Goal: Task Accomplishment & Management: Manage account settings

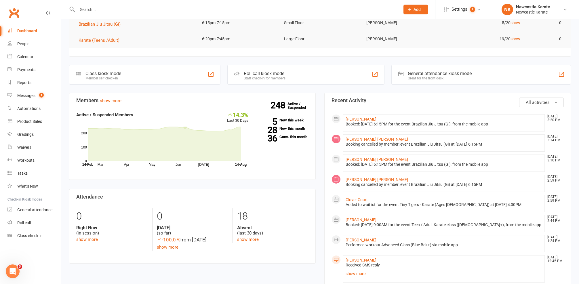
scroll to position [134, 0]
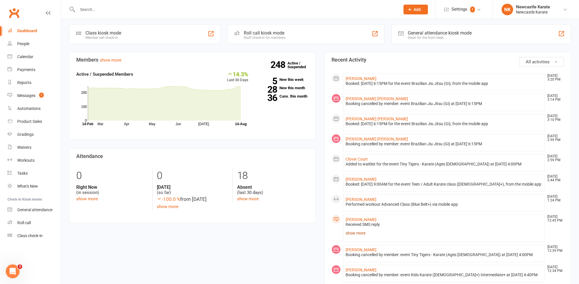
click at [346, 230] on link "show more" at bounding box center [444, 233] width 197 height 8
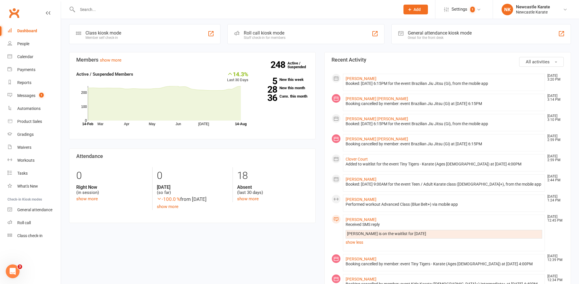
click at [348, 232] on div "Jay is on the waitlist for Tuesday next week" at bounding box center [444, 234] width 194 height 5
click at [30, 98] on link "Messages 1" at bounding box center [33, 95] width 53 height 13
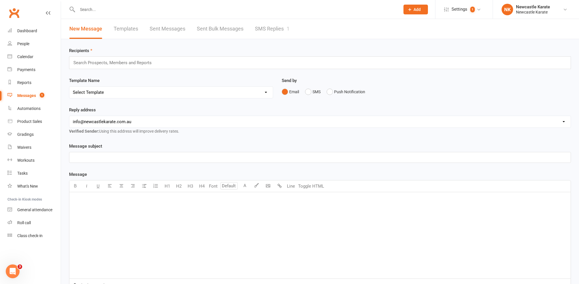
click at [286, 25] on link "SMS Replies 1" at bounding box center [272, 29] width 35 height 20
click at [31, 45] on link "People" at bounding box center [33, 43] width 53 height 13
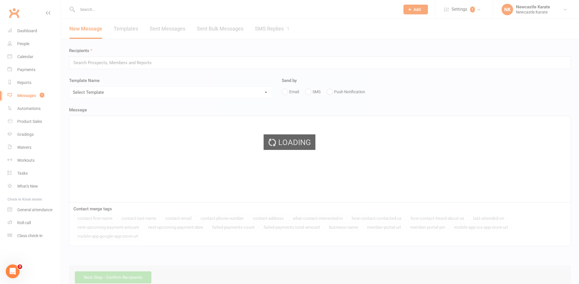
click at [31, 34] on div "Loading" at bounding box center [289, 142] width 579 height 284
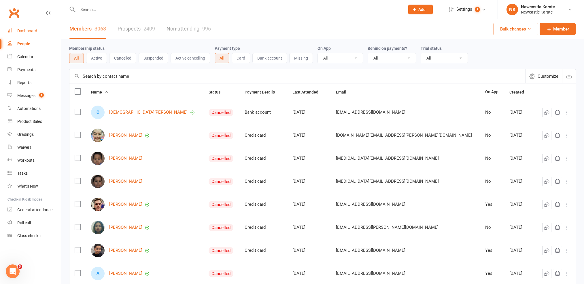
click at [31, 31] on div "Dashboard" at bounding box center [27, 31] width 20 height 5
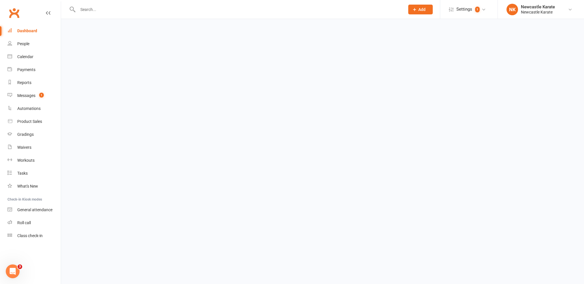
click at [33, 29] on div "Dashboard" at bounding box center [27, 31] width 20 height 5
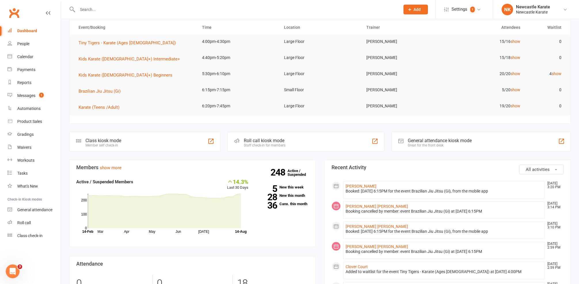
scroll to position [31, 0]
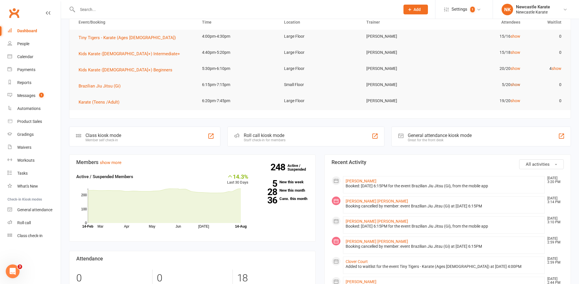
click at [516, 85] on link "show" at bounding box center [516, 84] width 10 height 5
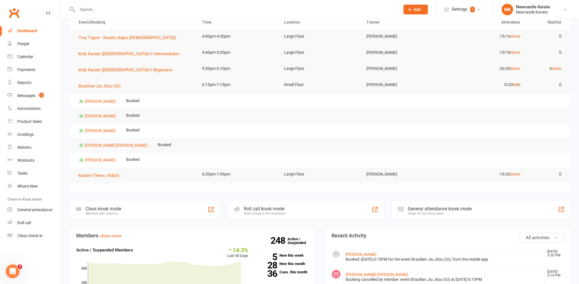
click at [516, 85] on link "hide" at bounding box center [516, 84] width 7 height 5
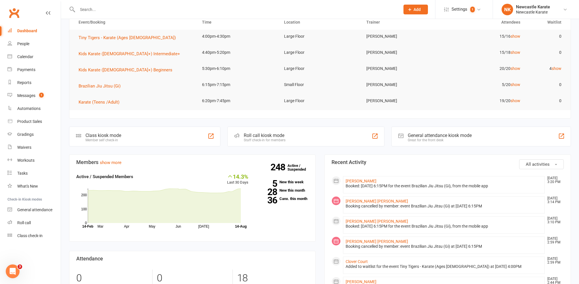
drag, startPoint x: 48, startPoint y: 96, endPoint x: 148, endPoint y: 49, distance: 110.7
click at [48, 96] on link "Messages 1" at bounding box center [33, 95] width 53 height 13
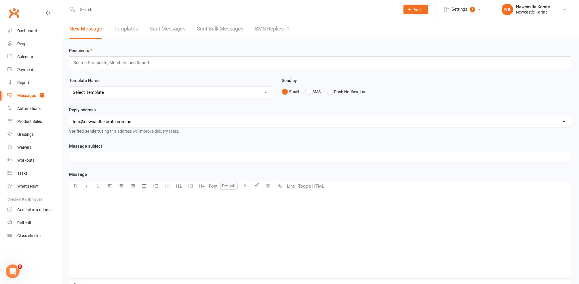
click at [281, 27] on link "SMS Replies 1" at bounding box center [272, 29] width 35 height 20
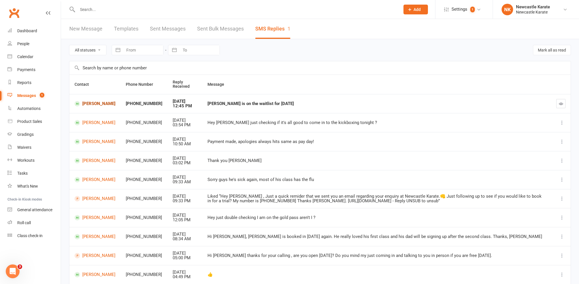
click at [97, 107] on link "Jay Vekaria" at bounding box center [95, 103] width 41 height 5
click at [92, 139] on link "Emma Woodward" at bounding box center [95, 141] width 41 height 5
click at [90, 103] on link "Jay Vekaria" at bounding box center [95, 103] width 41 height 5
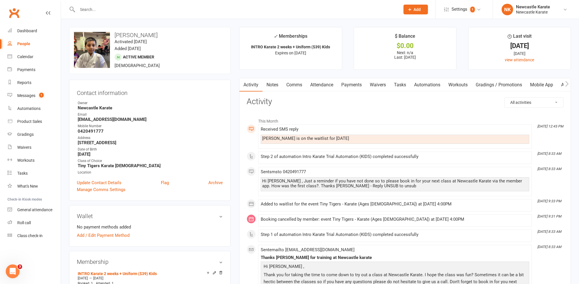
click at [324, 90] on link "Attendance" at bounding box center [321, 84] width 31 height 13
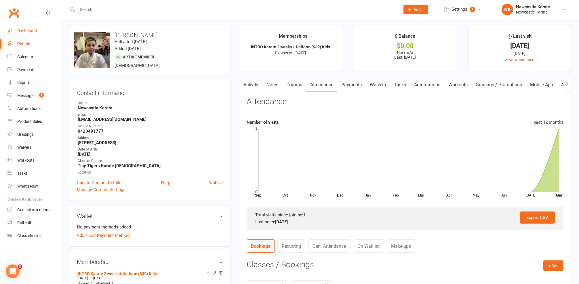
click at [27, 32] on div "Dashboard" at bounding box center [27, 31] width 20 height 5
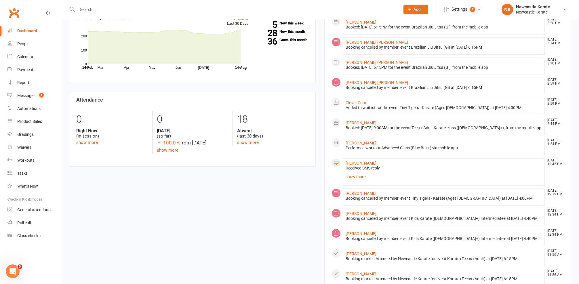
scroll to position [238, 0]
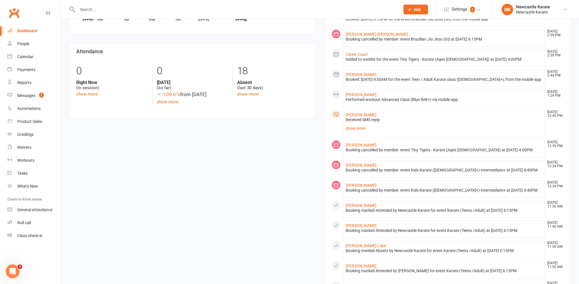
click at [129, 2] on div at bounding box center [232, 9] width 327 height 19
click at [131, 9] on input "text" at bounding box center [236, 9] width 321 height 8
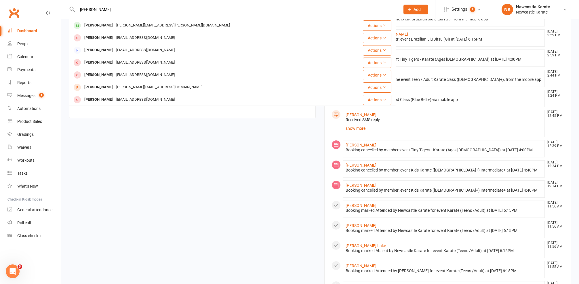
type input "Shannon"
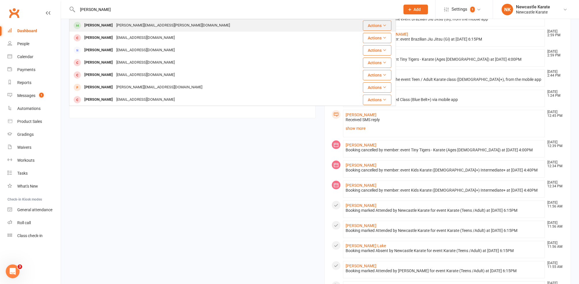
drag, startPoint x: 131, startPoint y: 9, endPoint x: 94, endPoint y: 29, distance: 42.3
click at [94, 29] on div "Shannan Warnecke" at bounding box center [99, 25] width 32 height 8
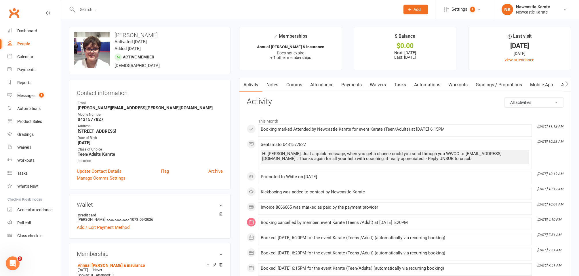
drag, startPoint x: 276, startPoint y: 84, endPoint x: 265, endPoint y: 77, distance: 13.1
click at [276, 84] on link "Notes" at bounding box center [273, 84] width 20 height 13
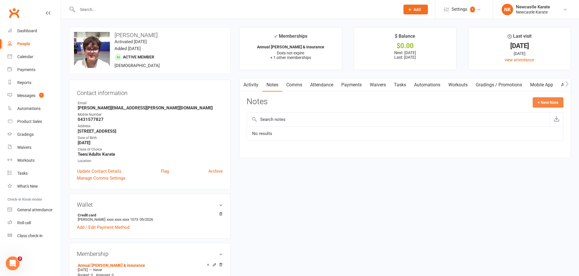
click at [548, 105] on button "+ New Note" at bounding box center [548, 102] width 31 height 10
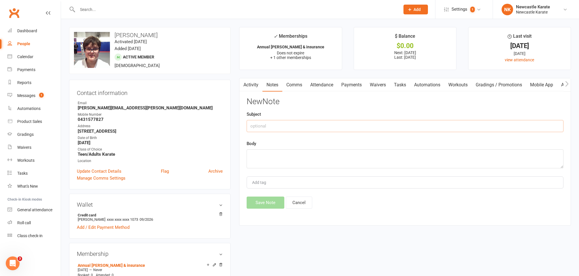
click at [318, 129] on input "text" at bounding box center [405, 126] width 317 height 12
type input "WWCC"
click at [276, 163] on textarea at bounding box center [405, 158] width 317 height 19
paste textarea "WWC3136951V"
drag, startPoint x: 274, startPoint y: 154, endPoint x: 295, endPoint y: 152, distance: 21.7
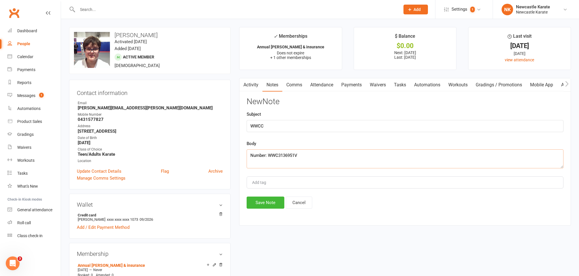
click at [274, 154] on textarea "Number: WWC3136951V" at bounding box center [405, 158] width 317 height 19
click at [312, 153] on textarea "Number: WWC3136951V" at bounding box center [405, 158] width 317 height 19
type textarea "Number: WWC3136951V Expiry: 01/08/2030"
click at [268, 203] on button "Save Note" at bounding box center [266, 203] width 38 height 12
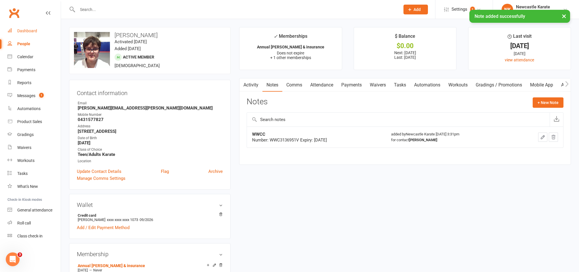
click at [20, 30] on div "Dashboard" at bounding box center [27, 31] width 20 height 5
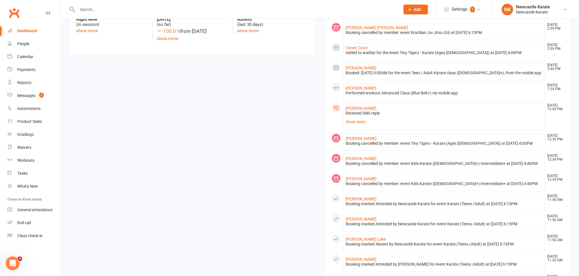
scroll to position [425, 0]
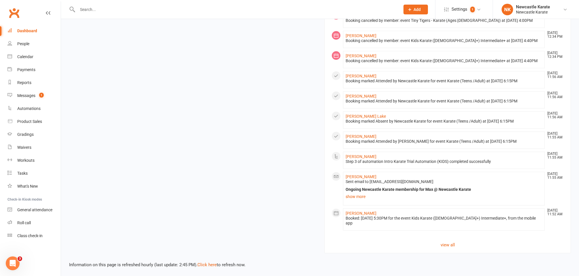
click at [27, 67] on link "Payments" at bounding box center [33, 69] width 53 height 13
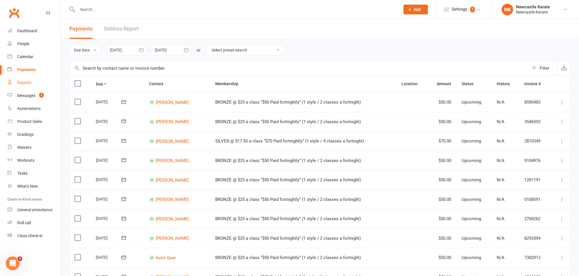
click at [24, 81] on div "Reports" at bounding box center [24, 82] width 14 height 5
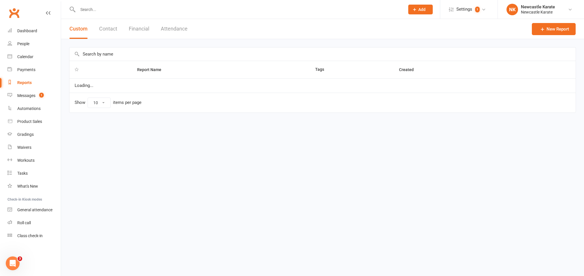
select select "25"
click at [127, 22] on div "Custom Contact Financial Attendance" at bounding box center [128, 29] width 135 height 20
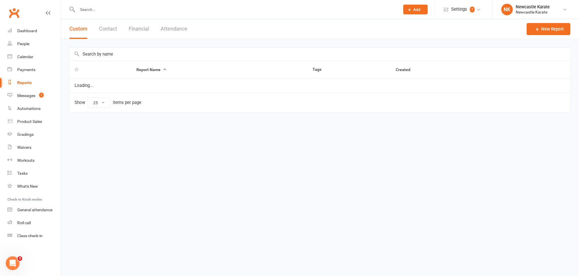
click at [131, 26] on button "Financial" at bounding box center [139, 29] width 20 height 20
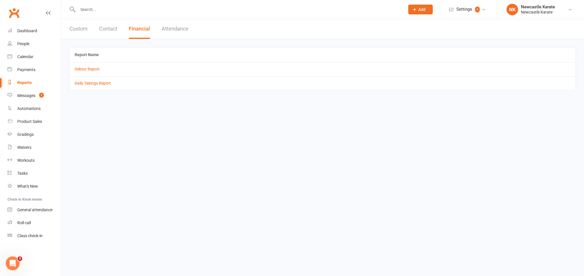
click at [84, 66] on td "Debtor Report" at bounding box center [322, 69] width 506 height 14
click at [85, 68] on link "Debtor Report" at bounding box center [87, 69] width 25 height 5
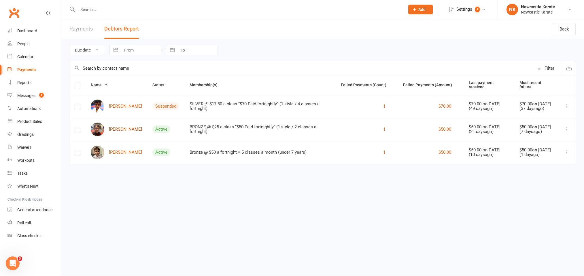
click at [125, 127] on link "Hunter Forster" at bounding box center [116, 130] width 51 height 14
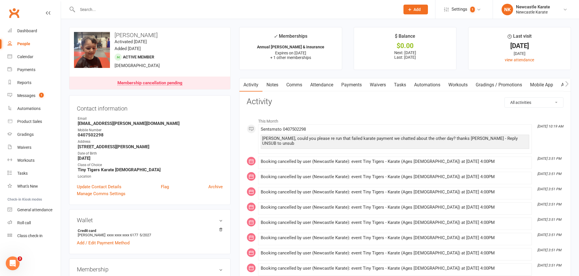
click at [348, 81] on link "Payments" at bounding box center [352, 84] width 29 height 13
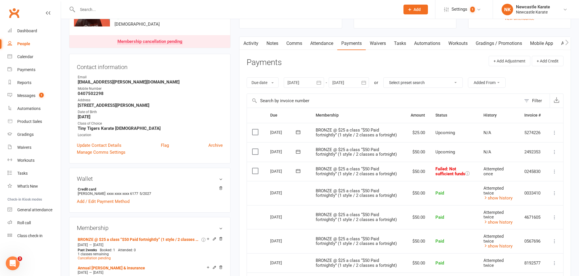
scroll to position [43, 0]
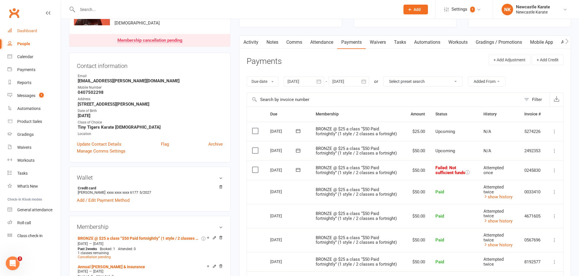
click at [35, 30] on div "Dashboard" at bounding box center [27, 31] width 20 height 5
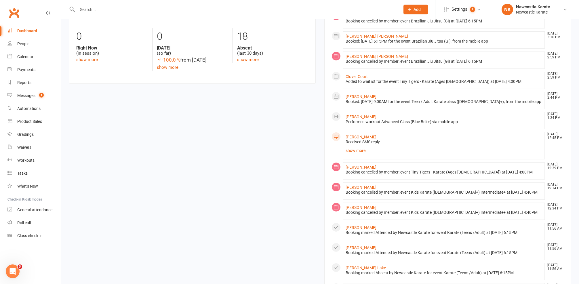
scroll to position [417, 0]
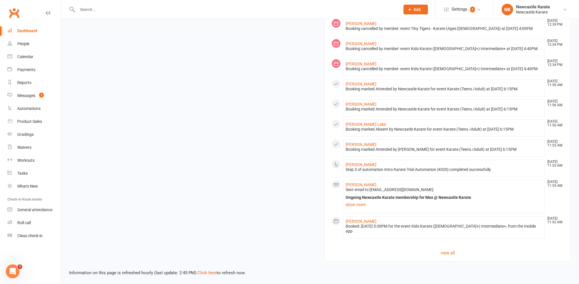
click at [30, 94] on div "Messages" at bounding box center [26, 95] width 18 height 5
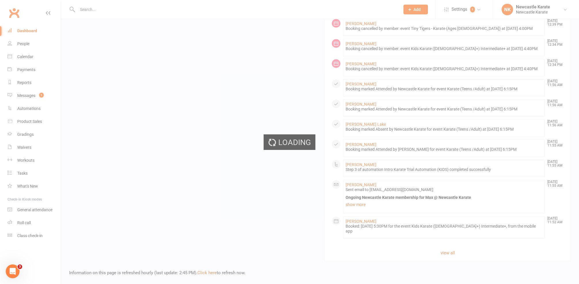
drag, startPoint x: 219, startPoint y: 279, endPoint x: 30, endPoint y: 94, distance: 264.1
click at [30, 94] on div "Loading" at bounding box center [289, 142] width 579 height 284
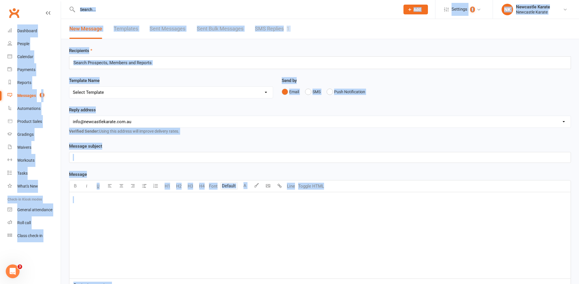
click at [264, 27] on link "SMS Replies 1" at bounding box center [272, 29] width 35 height 20
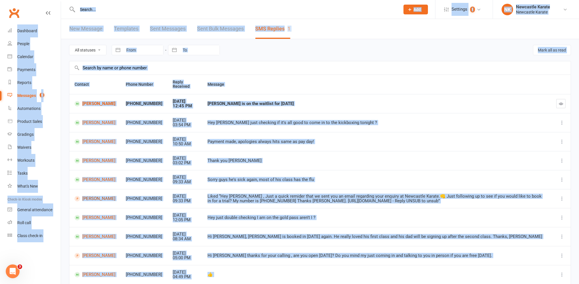
click at [89, 198] on link "Peggy Peng" at bounding box center [95, 198] width 41 height 5
click at [28, 33] on div "Dashboard" at bounding box center [27, 31] width 20 height 5
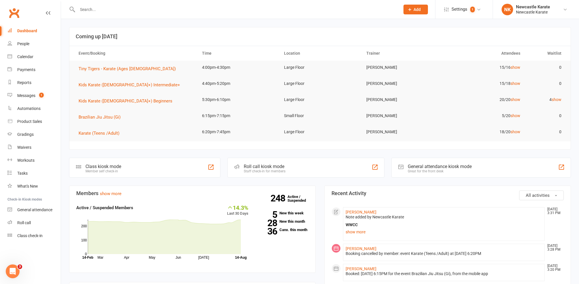
click at [87, 111] on td "Brazilian Jiu Jitsu (Gi)" at bounding box center [135, 117] width 124 height 16
click at [91, 122] on td "Brazilian Jiu Jitsu (Gi)" at bounding box center [135, 117] width 124 height 16
click at [90, 118] on span "Brazilian Jiu Jitsu (Gi)" at bounding box center [100, 117] width 42 height 5
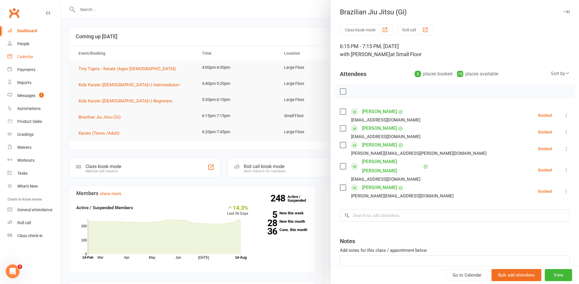
click at [26, 59] on link "Calendar" at bounding box center [33, 56] width 53 height 13
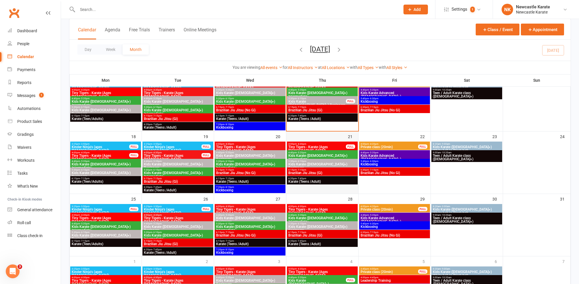
scroll to position [169, 0]
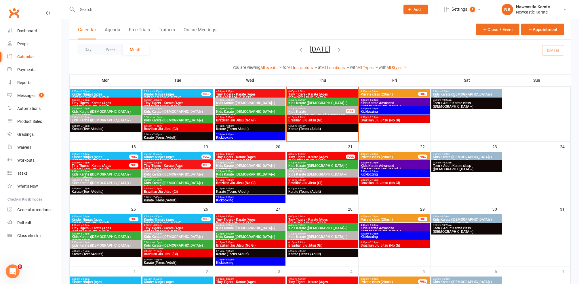
click at [325, 106] on div "5:30pm - 6:10pm Kids Karate (7yo+) Beginners FULL" at bounding box center [322, 112] width 71 height 12
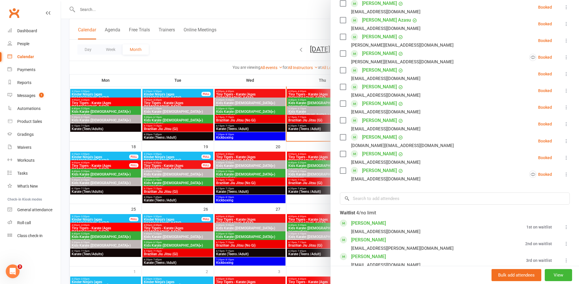
scroll to position [315, 0]
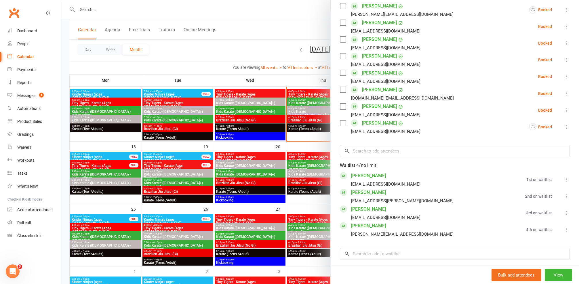
click at [261, 124] on div at bounding box center [320, 142] width 518 height 284
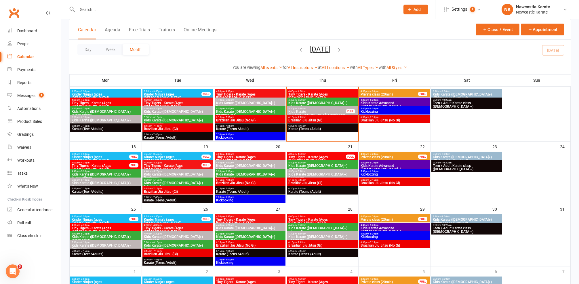
click at [320, 108] on span "5:30pm - 6:10pm" at bounding box center [317, 108] width 58 height 3
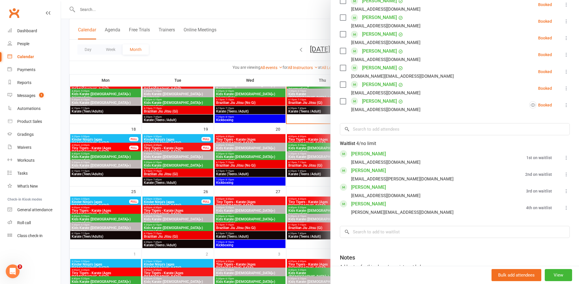
scroll to position [382, 0]
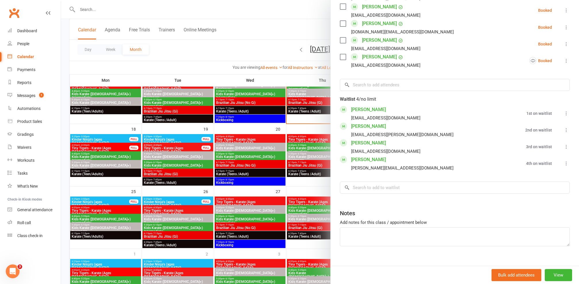
click at [361, 139] on link "[PERSON_NAME]" at bounding box center [368, 143] width 35 height 9
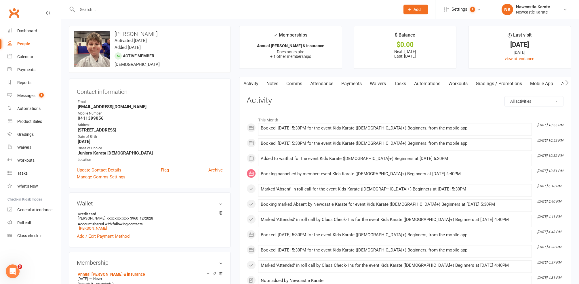
click at [327, 86] on link "Attendance" at bounding box center [321, 83] width 31 height 13
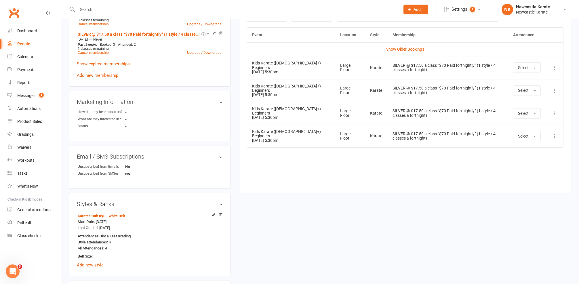
scroll to position [436, 0]
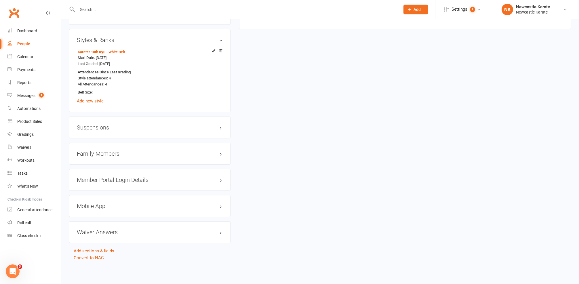
click at [111, 152] on h3 "Family Members" at bounding box center [150, 154] width 146 height 6
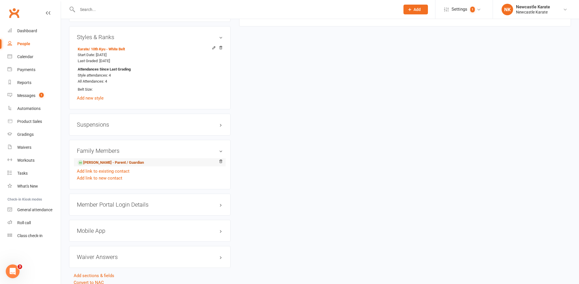
click at [107, 160] on link "Gabrielle White - Parent / Guardian" at bounding box center [111, 163] width 66 height 6
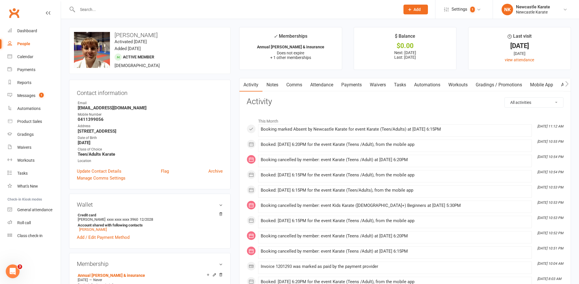
click at [362, 88] on link "Payments" at bounding box center [352, 84] width 29 height 13
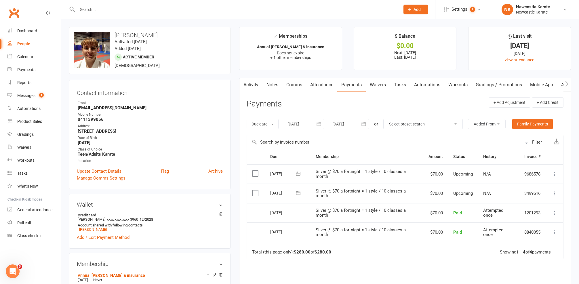
click at [324, 84] on link "Attendance" at bounding box center [321, 84] width 31 height 13
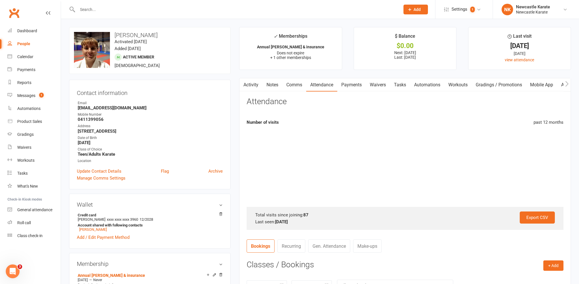
scroll to position [277, 0]
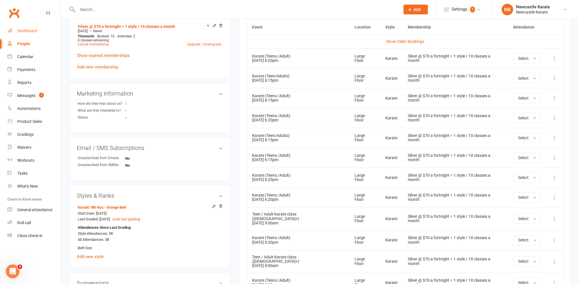
click at [18, 33] on div "Dashboard" at bounding box center [27, 31] width 20 height 5
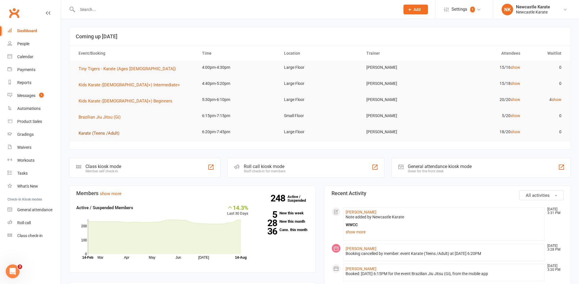
click at [117, 136] on button "Karate (Teens /Adult)" at bounding box center [101, 133] width 45 height 7
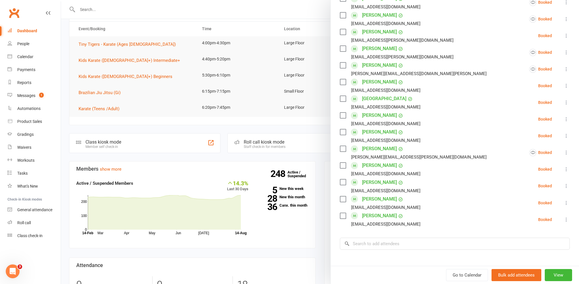
scroll to position [140, 0]
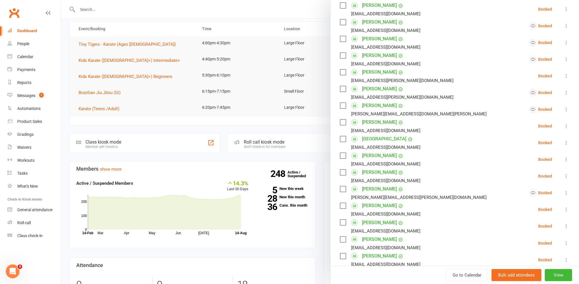
click at [136, 52] on div at bounding box center [320, 142] width 518 height 284
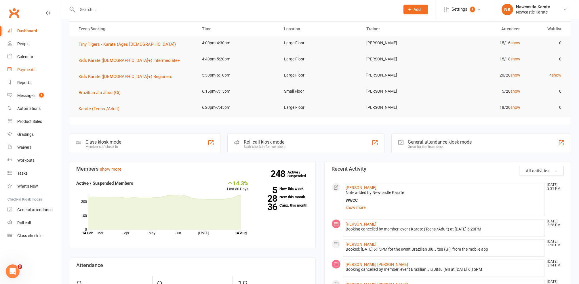
click at [35, 71] on div "Payments" at bounding box center [26, 69] width 18 height 5
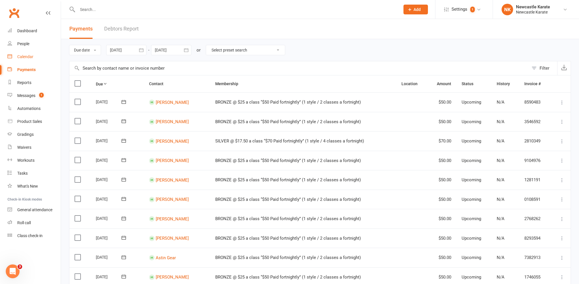
click at [30, 58] on div "Calendar" at bounding box center [25, 56] width 16 height 5
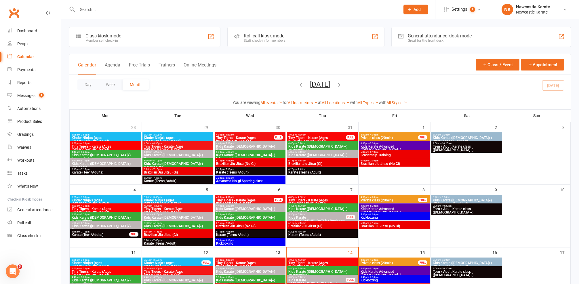
scroll to position [74, 0]
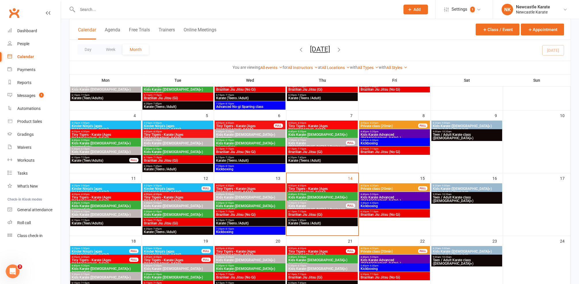
click at [337, 211] on span "6:15pm - 7:15pm" at bounding box center [322, 212] width 69 height 3
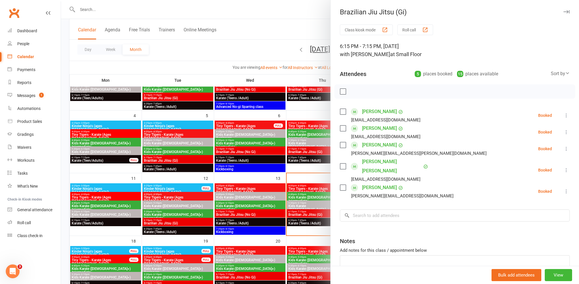
click at [300, 191] on div at bounding box center [320, 142] width 518 height 284
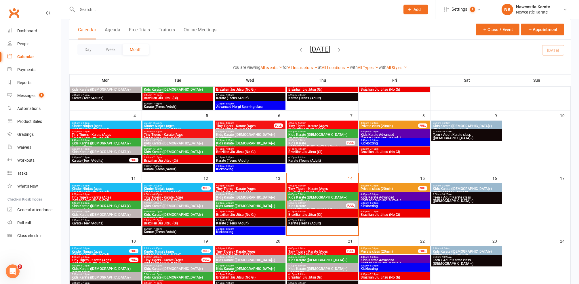
click at [266, 214] on span "Brazilian Jiu Jitsu (No Gi)" at bounding box center [250, 214] width 69 height 3
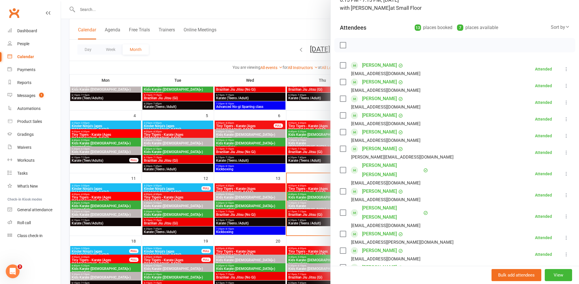
scroll to position [85, 0]
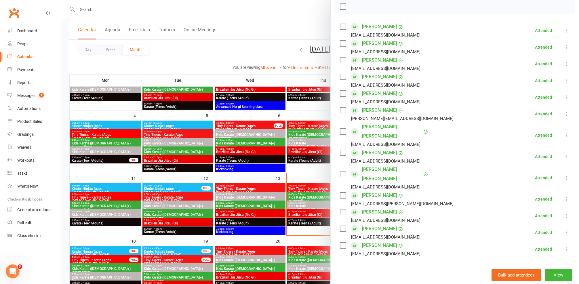
click at [289, 206] on div at bounding box center [320, 142] width 518 height 284
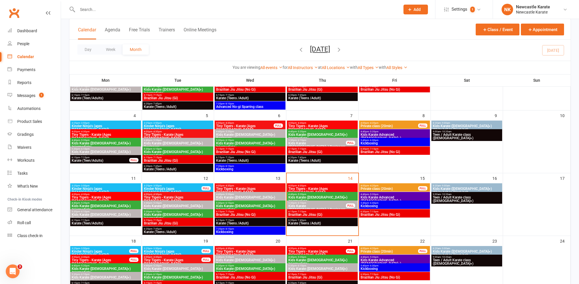
click at [326, 225] on div "6:20pm - 7:45pm Karate (Teens /Adult)" at bounding box center [322, 222] width 71 height 8
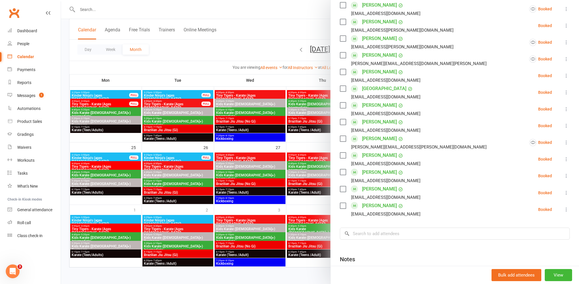
scroll to position [155, 0]
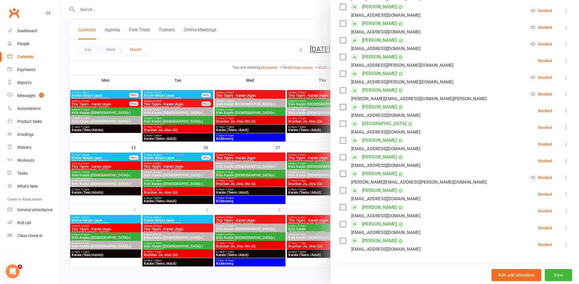
click at [384, 174] on link "Shannan Warnecke" at bounding box center [379, 173] width 35 height 9
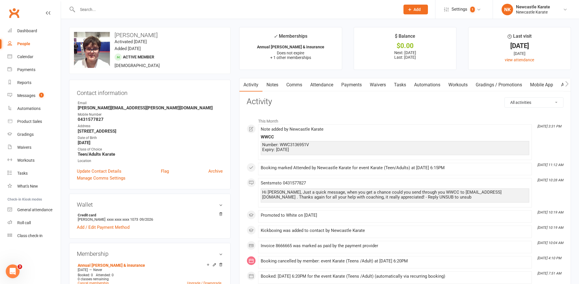
scroll to position [95, 0]
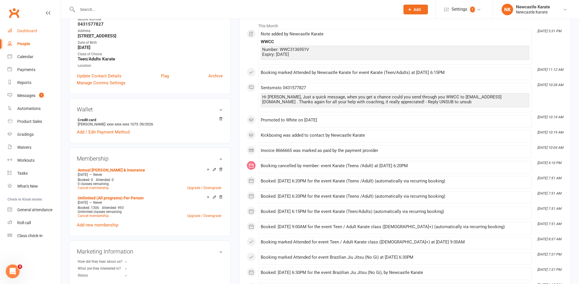
click at [44, 28] on link "Dashboard" at bounding box center [33, 30] width 53 height 13
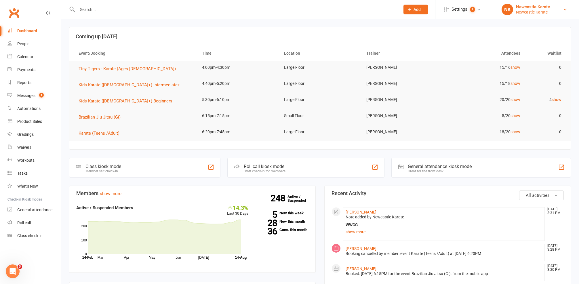
click at [537, 7] on div "Newcastle Karate" at bounding box center [533, 6] width 34 height 5
click at [507, 79] on link "Sign out" at bounding box center [536, 79] width 86 height 13
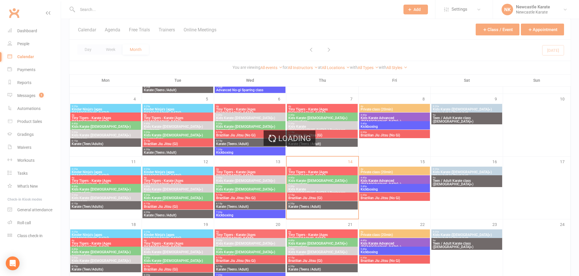
scroll to position [91, 0]
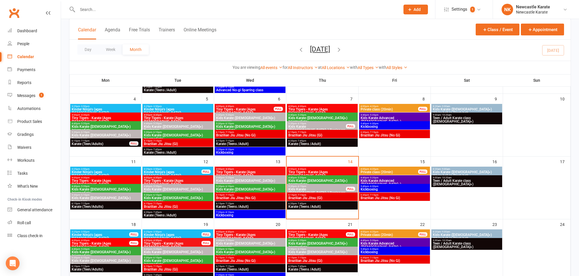
click at [329, 191] on span "Kids Karate ([DEMOGRAPHIC_DATA]+) Beginners" at bounding box center [317, 191] width 58 height 7
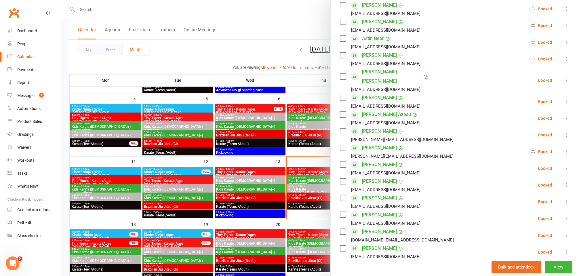
scroll to position [143, 0]
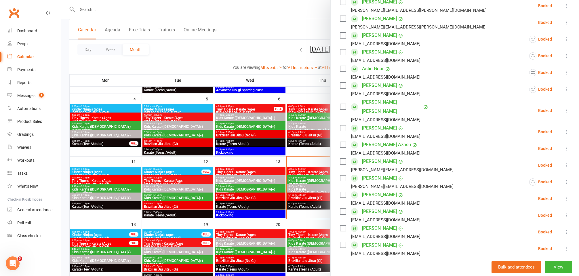
click at [311, 126] on div at bounding box center [320, 138] width 518 height 276
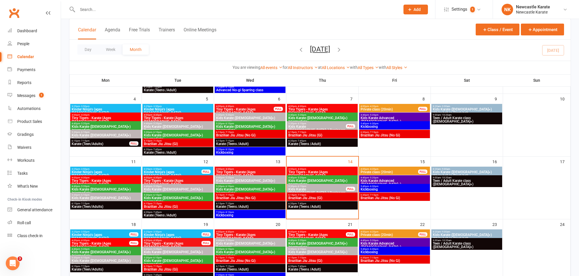
click at [460, 170] on span "8:20am - 9:00am" at bounding box center [467, 169] width 69 height 3
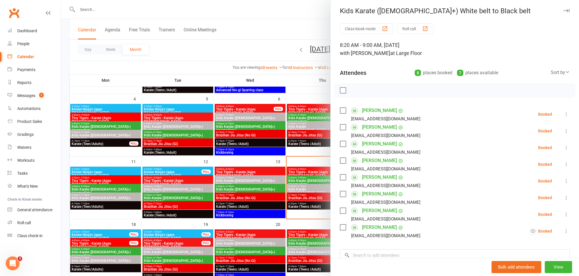
scroll to position [5, 0]
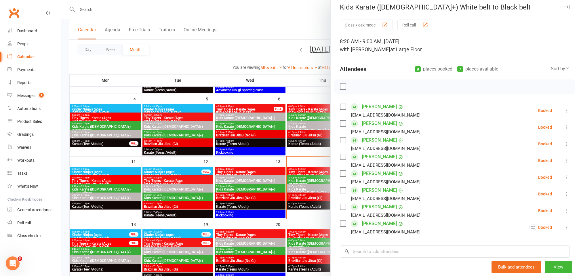
click at [298, 178] on div at bounding box center [320, 138] width 518 height 276
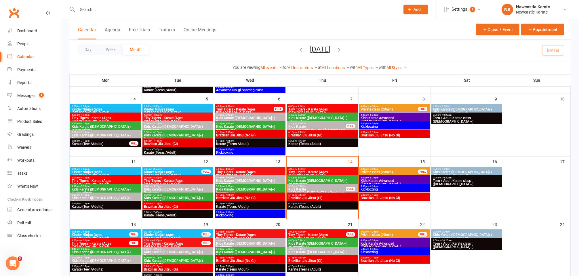
click at [461, 232] on span "8:20am - 9:00am" at bounding box center [467, 232] width 69 height 3
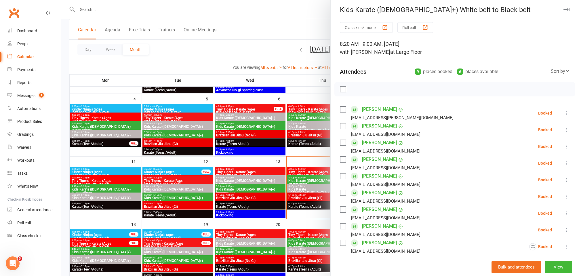
scroll to position [5, 0]
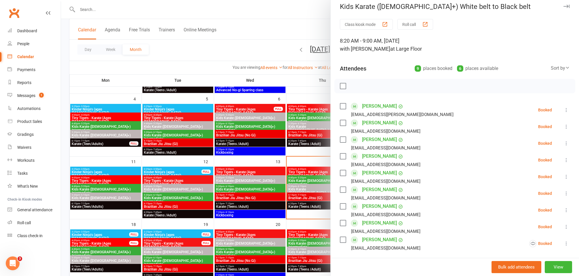
click at [239, 166] on div at bounding box center [320, 138] width 518 height 276
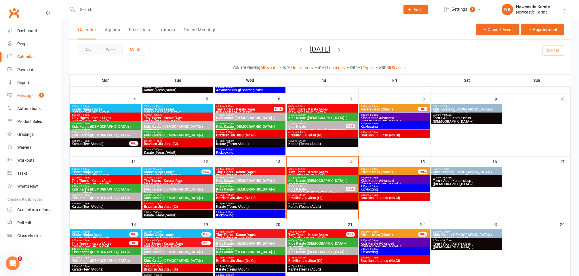
click at [35, 98] on div "Messages" at bounding box center [26, 95] width 18 height 5
